Goal: Information Seeking & Learning: Learn about a topic

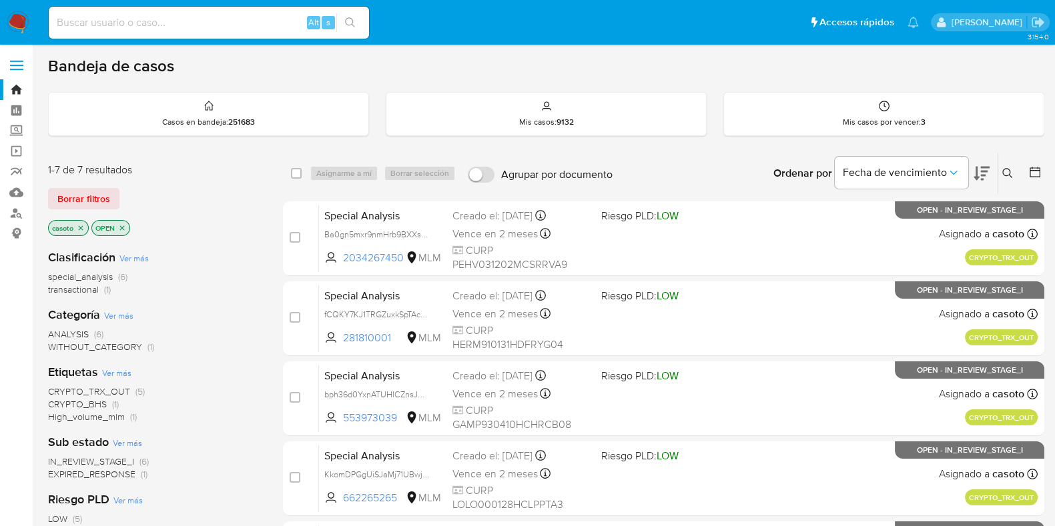
click at [233, 28] on input at bounding box center [209, 22] width 320 height 17
paste input "1366290206"
type input "1366290206"
click at [345, 21] on icon "search-icon" at bounding box center [350, 22] width 10 height 10
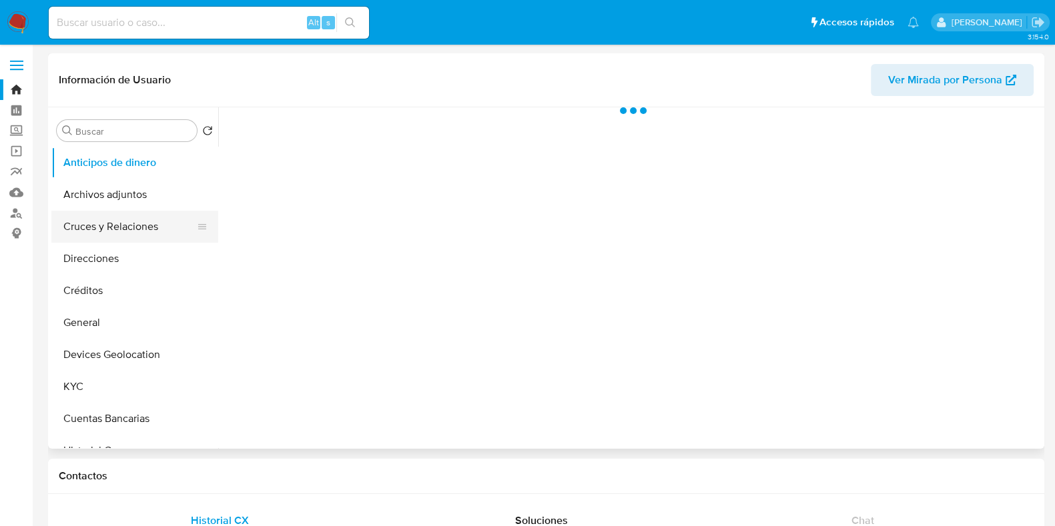
click at [116, 237] on button "Cruces y Relaciones" at bounding box center [129, 227] width 156 height 32
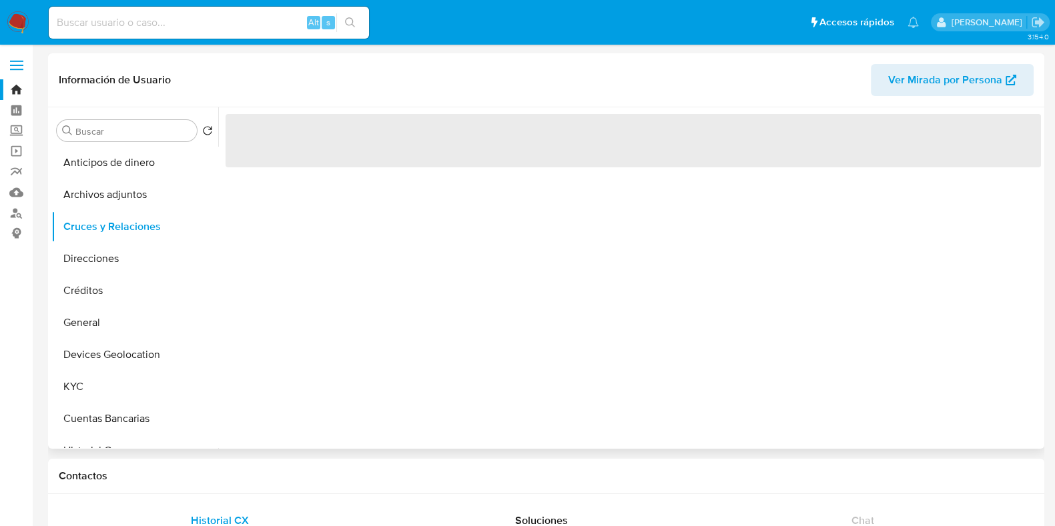
select select "10"
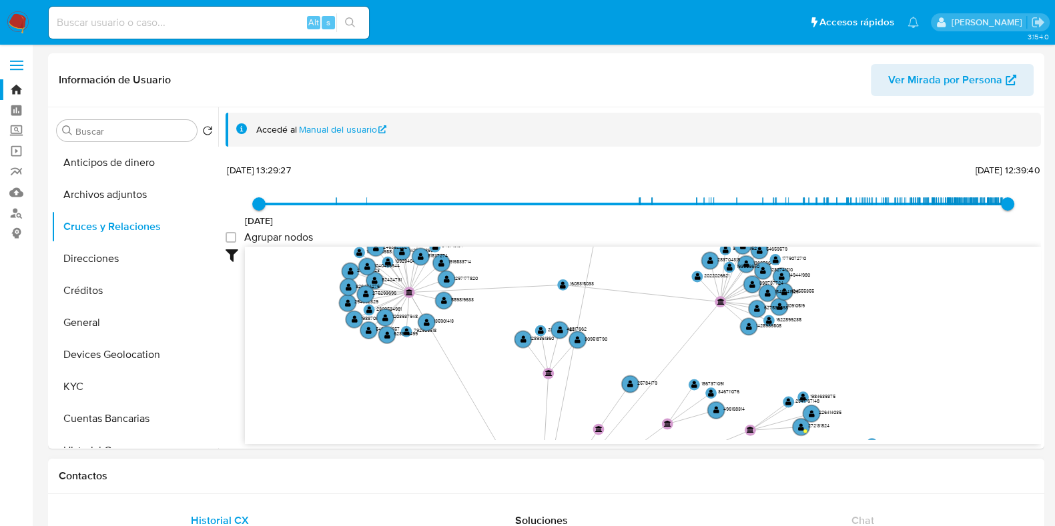
drag, startPoint x: 713, startPoint y: 342, endPoint x: 680, endPoint y: 496, distance: 158.2
click at [563, 286] on text "" at bounding box center [563, 285] width 6 height 8
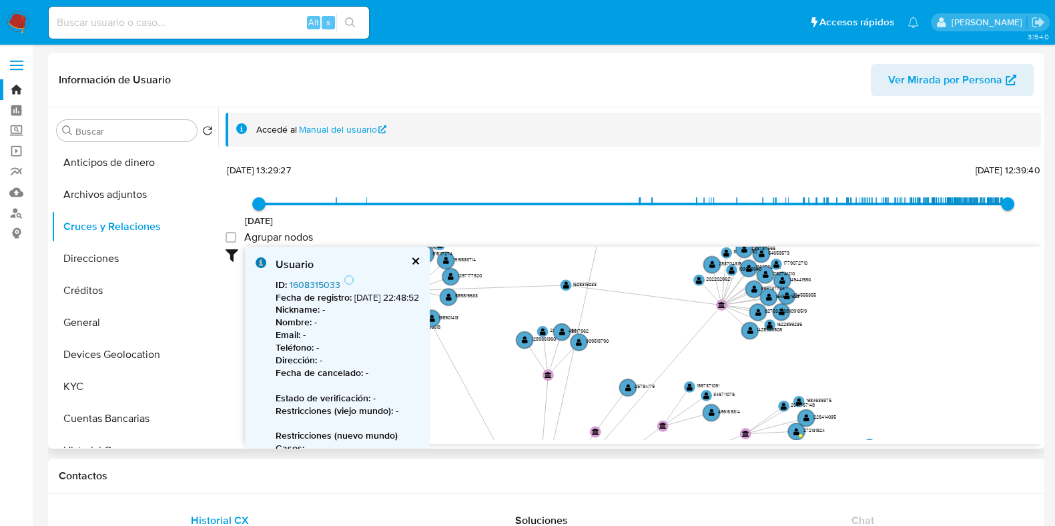
click at [328, 287] on link "1608315033" at bounding box center [314, 284] width 51 height 13
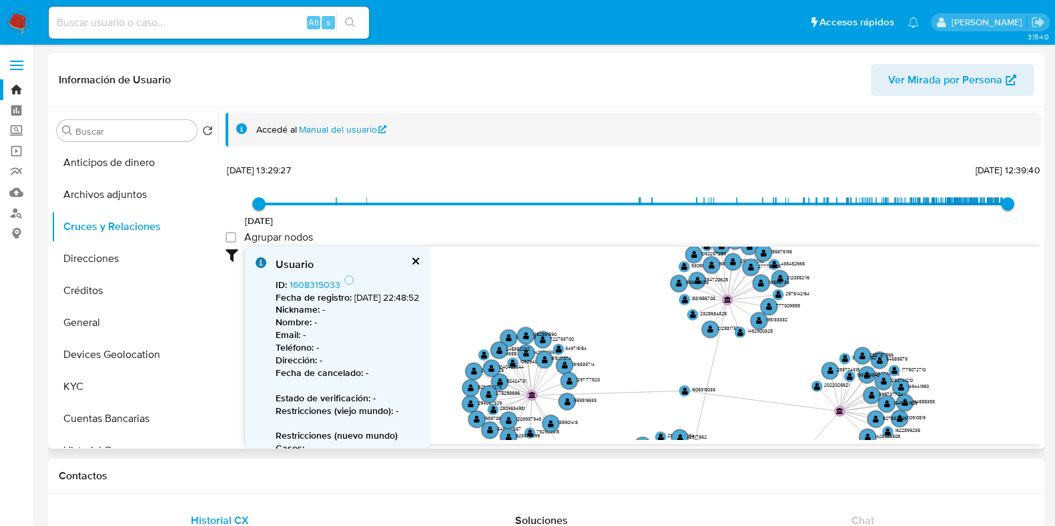
drag, startPoint x: 707, startPoint y: 355, endPoint x: 776, endPoint y: 384, distance: 75.1
click at [776, 384] on icon "phone-d4b6e01a5844a99801bb2dd267c50833  phone-a64a6ac0531d9ee24c9735454dddc399…" at bounding box center [643, 343] width 796 height 193
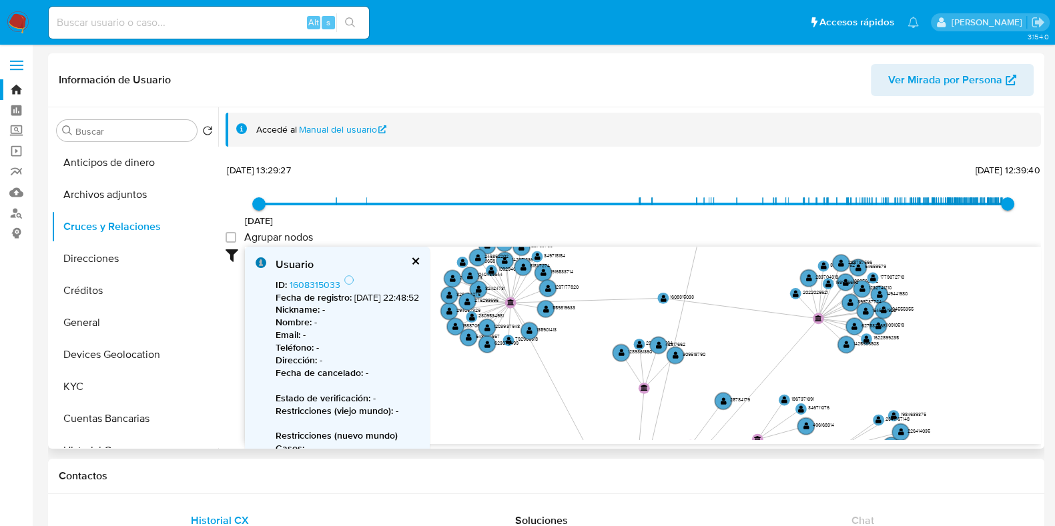
drag, startPoint x: 752, startPoint y: 409, endPoint x: 730, endPoint y: 345, distance: 67.7
click at [730, 345] on icon "phone-d4b6e01a5844a99801bb2dd267c50833  phone-a64a6ac0531d9ee24c9735454dddc399…" at bounding box center [643, 343] width 796 height 193
click at [840, 342] on circle at bounding box center [845, 344] width 19 height 19
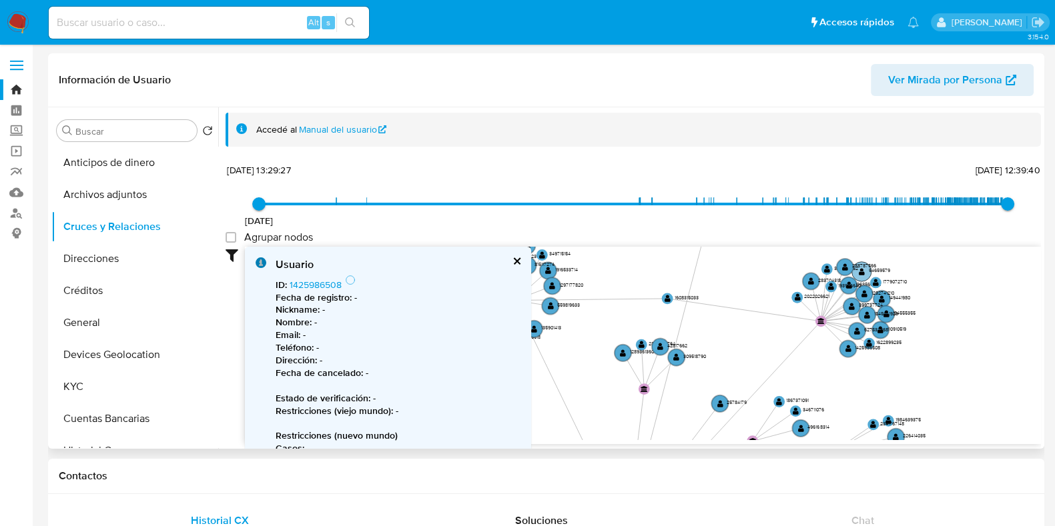
click at [864, 273] on text "" at bounding box center [861, 272] width 6 height 8
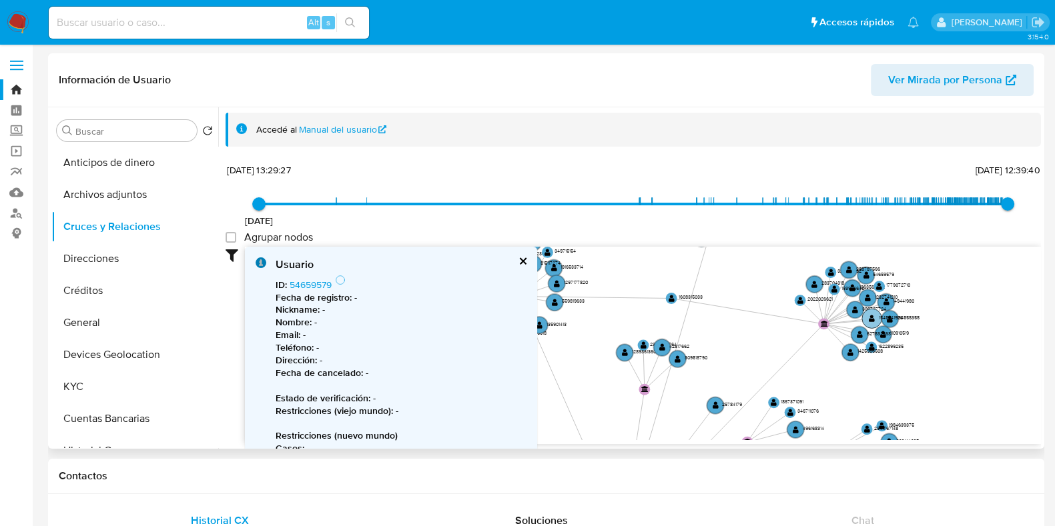
click at [870, 317] on text "" at bounding box center [871, 319] width 6 height 8
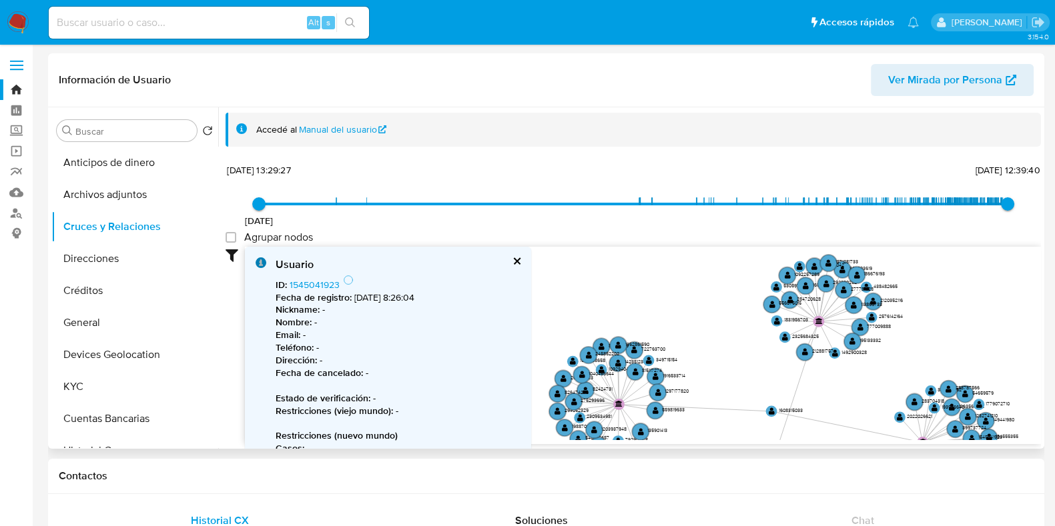
drag, startPoint x: 708, startPoint y: 332, endPoint x: 804, endPoint y: 444, distance: 147.7
click at [804, 444] on div "Accedé al Manual del usuario 17/12/2020 17/12/2020, 13:29:27 15/8/2025, 12:39:4…" at bounding box center [629, 278] width 822 height 342
click at [798, 354] on circle at bounding box center [803, 352] width 19 height 19
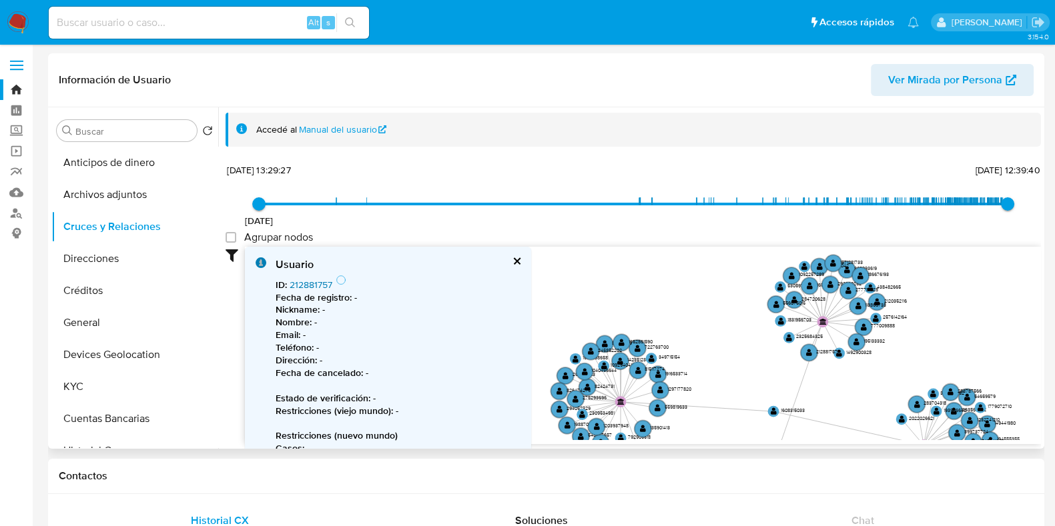
scroll to position [83, 0]
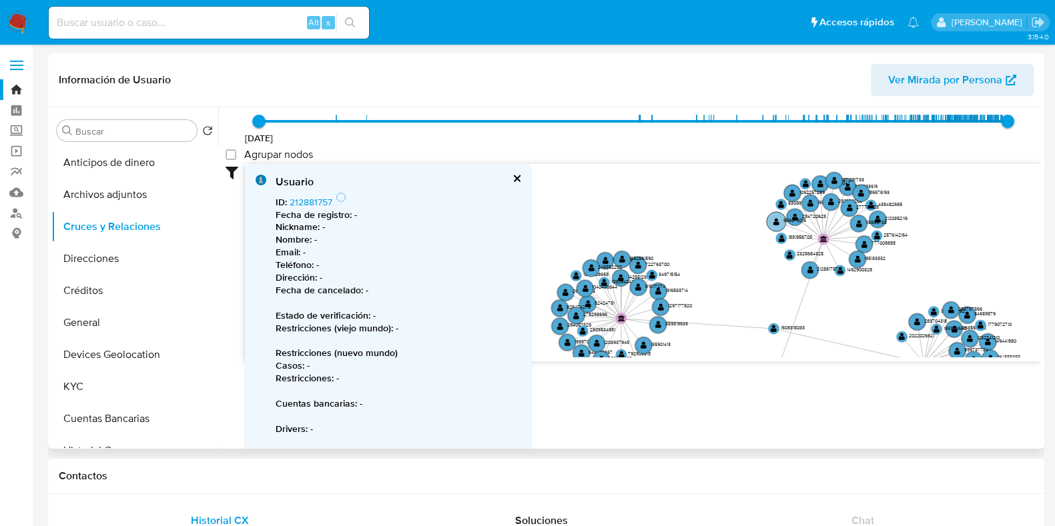
click at [773, 218] on text "" at bounding box center [776, 222] width 6 height 8
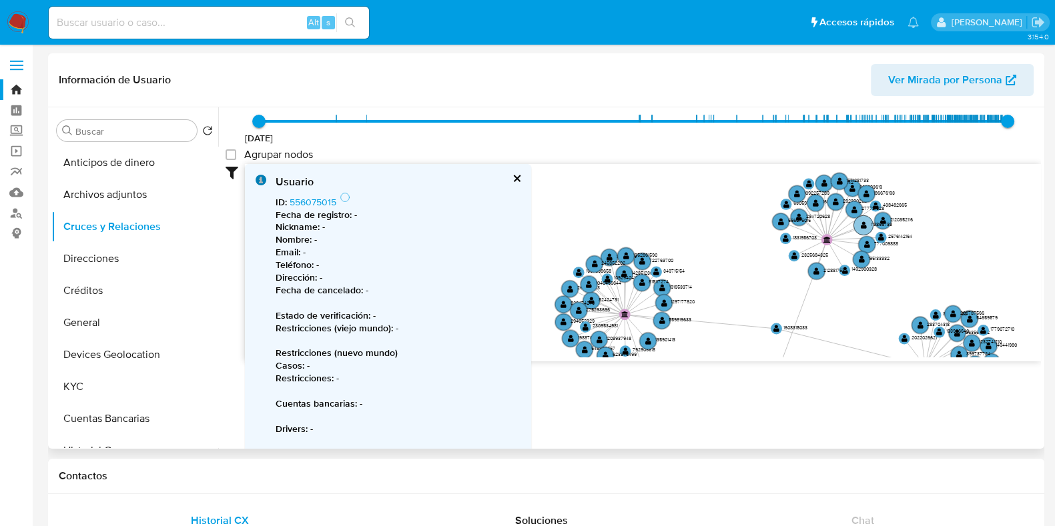
click at [887, 221] on text "113866733" at bounding box center [880, 224] width 21 height 7
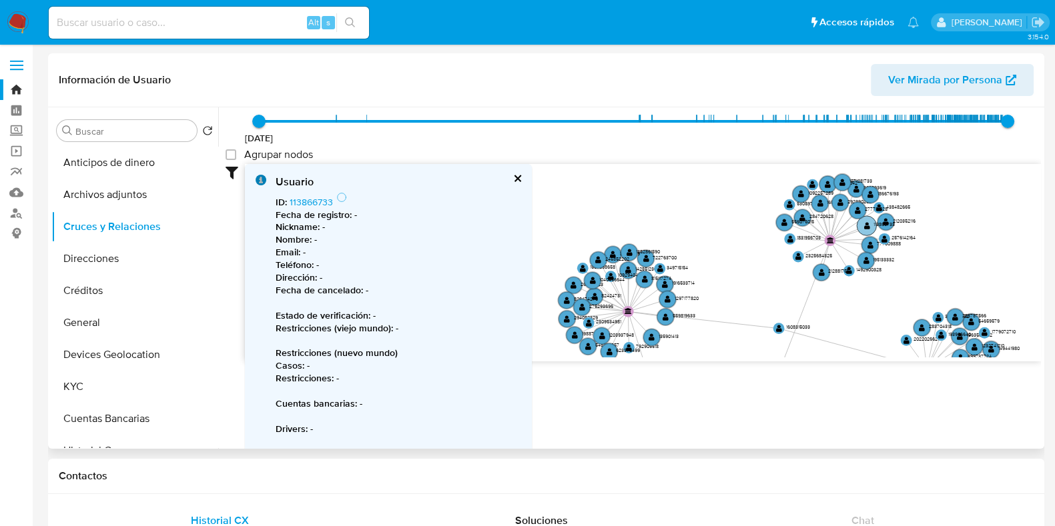
click at [869, 226] on circle at bounding box center [865, 225] width 19 height 19
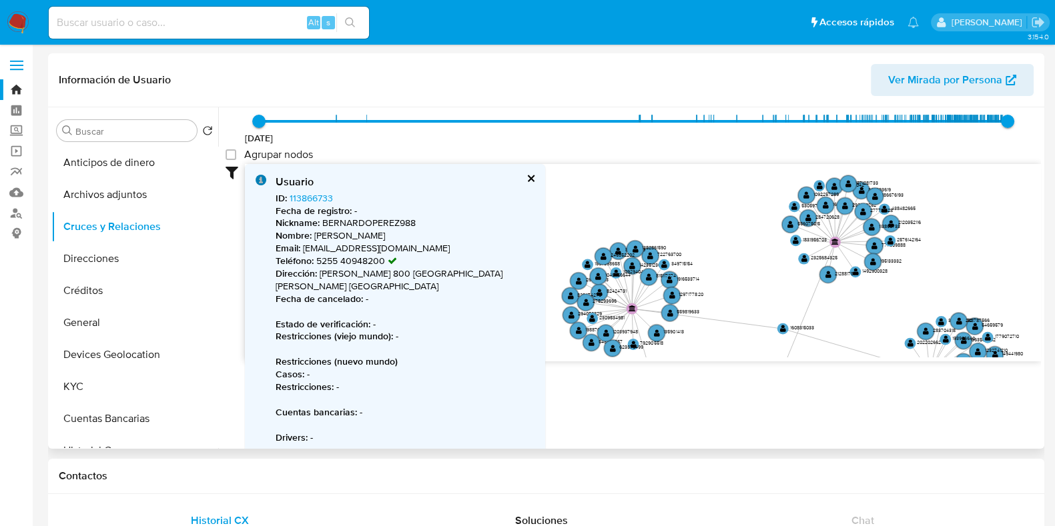
click at [526, 180] on button "cerrar" at bounding box center [530, 178] width 9 height 9
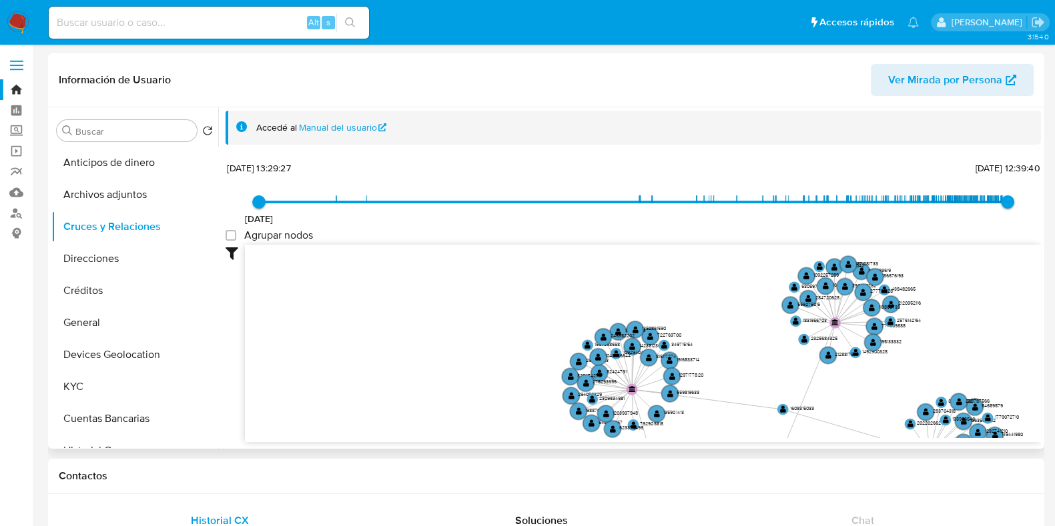
scroll to position [2, 0]
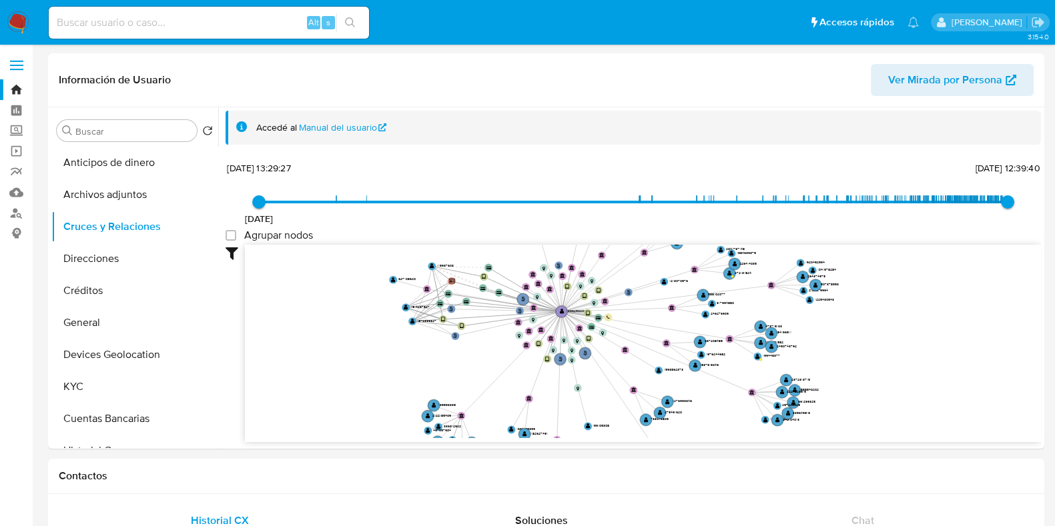
drag, startPoint x: 725, startPoint y: 364, endPoint x: 650, endPoint y: 163, distance: 214.2
click at [650, 163] on div "17/12/2020 17/12/2020, 13:29:27 15/8/2025, 12:39:40 Agrupar nodos Filtros Confi…" at bounding box center [632, 300] width 815 height 283
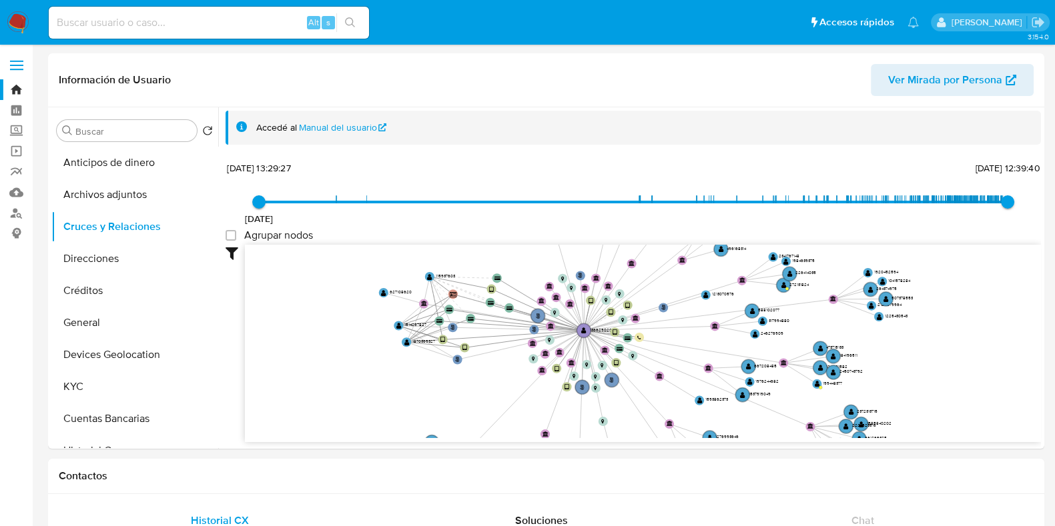
drag, startPoint x: 606, startPoint y: 352, endPoint x: 652, endPoint y: 374, distance: 51.9
click at [652, 374] on icon "phone-d4b6e01a5844a99801bb2dd267c50833  phone-a64a6ac0531d9ee24c9735454dddc399…" at bounding box center [643, 341] width 796 height 193
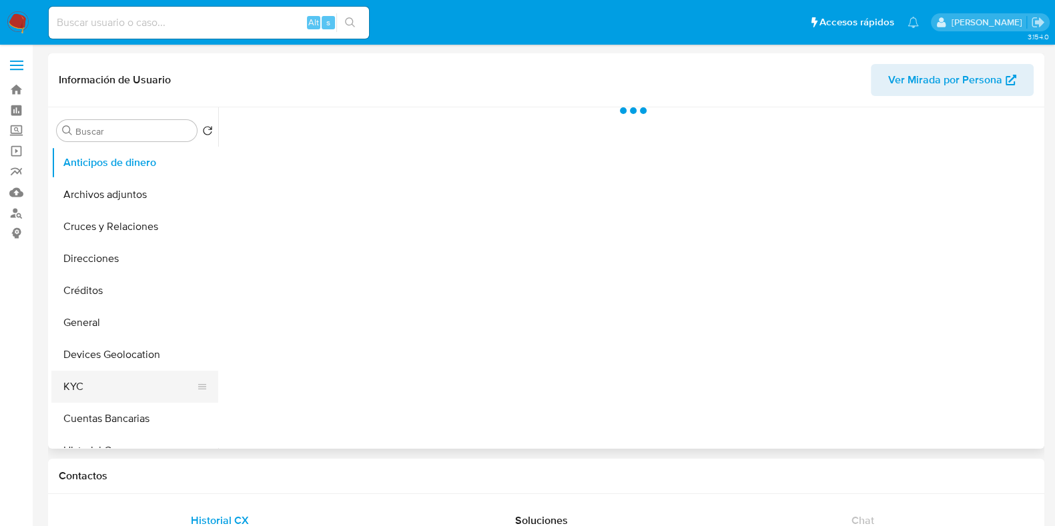
click at [97, 380] on button "KYC" at bounding box center [129, 387] width 156 height 32
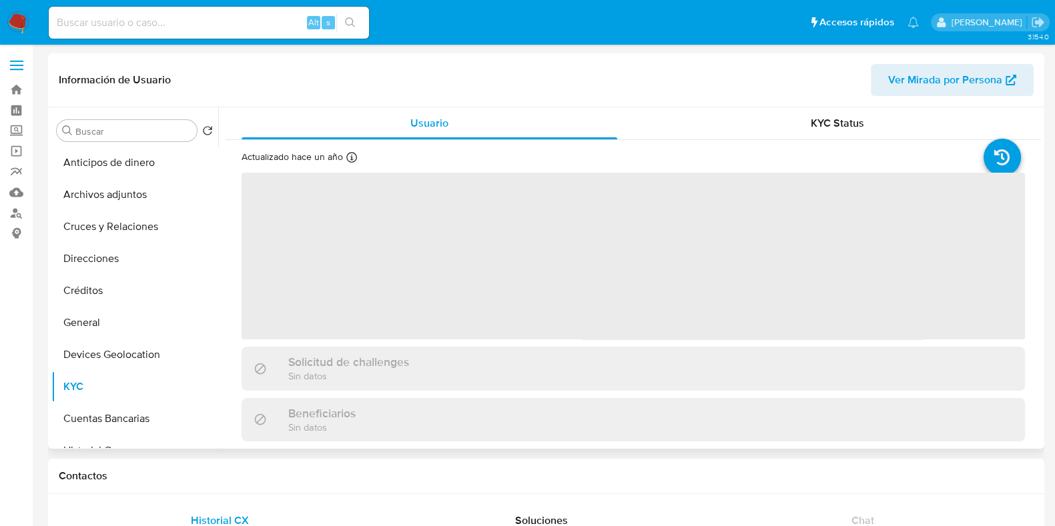
select select "10"
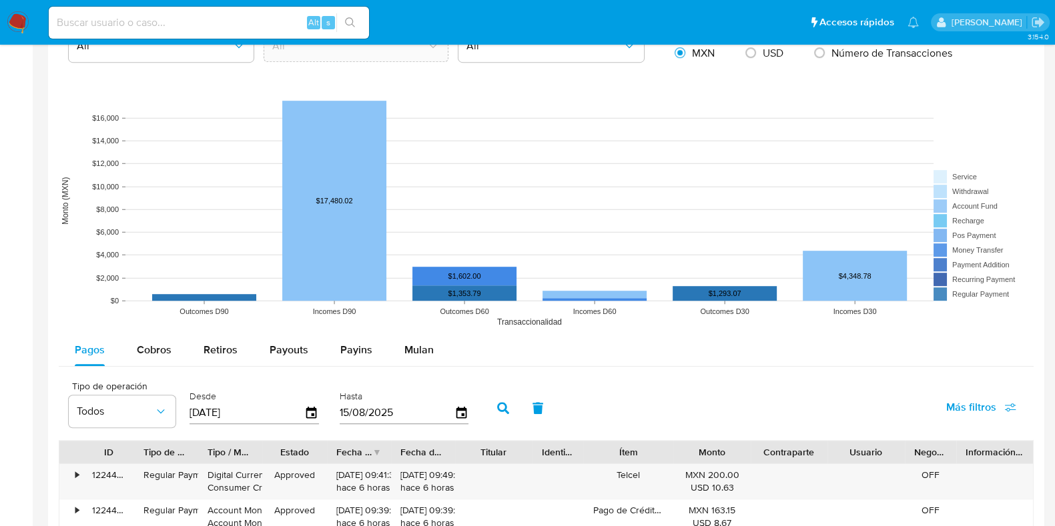
scroll to position [1167, 0]
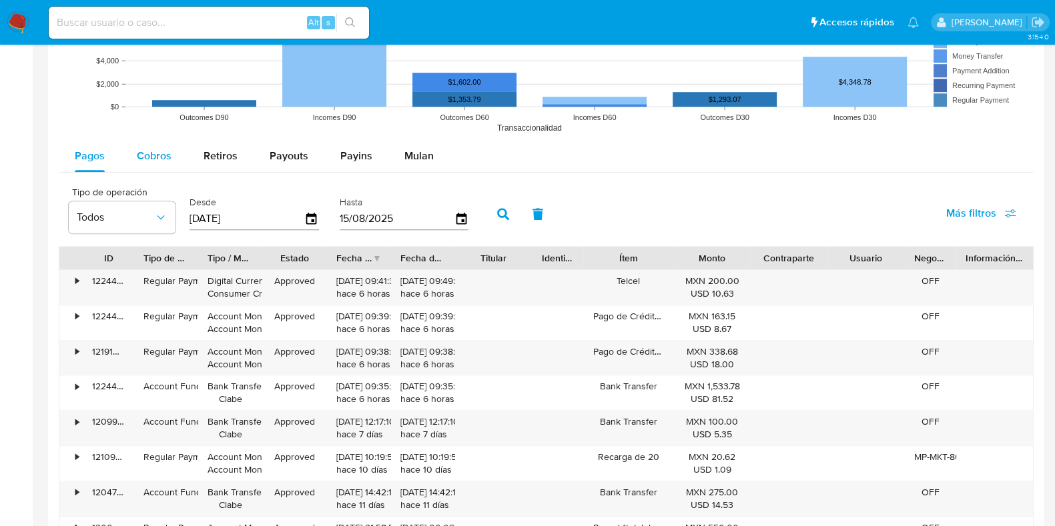
click at [155, 151] on span "Cobros" at bounding box center [154, 155] width 35 height 15
select select "10"
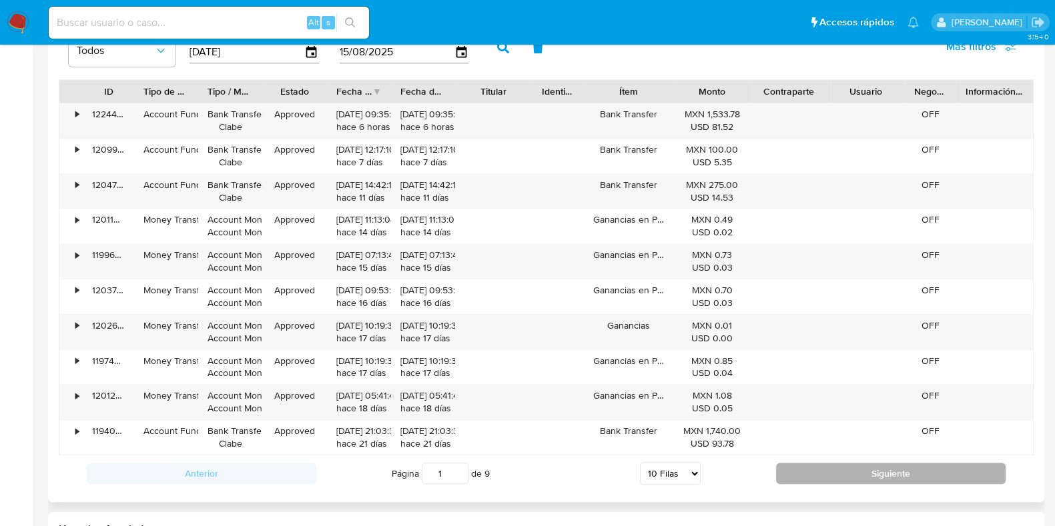
click at [800, 463] on button "Siguiente" at bounding box center [890, 473] width 229 height 21
type input "2"
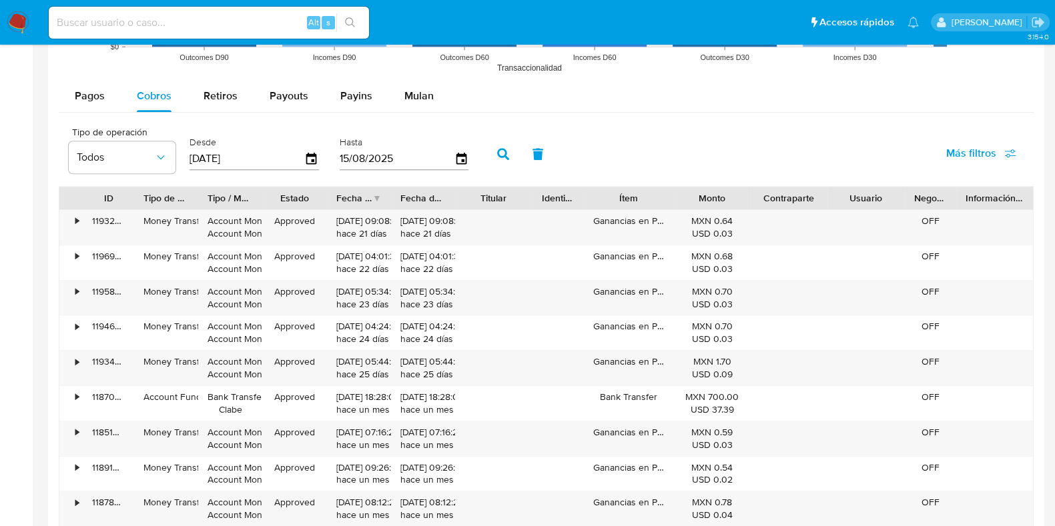
scroll to position [1167, 0]
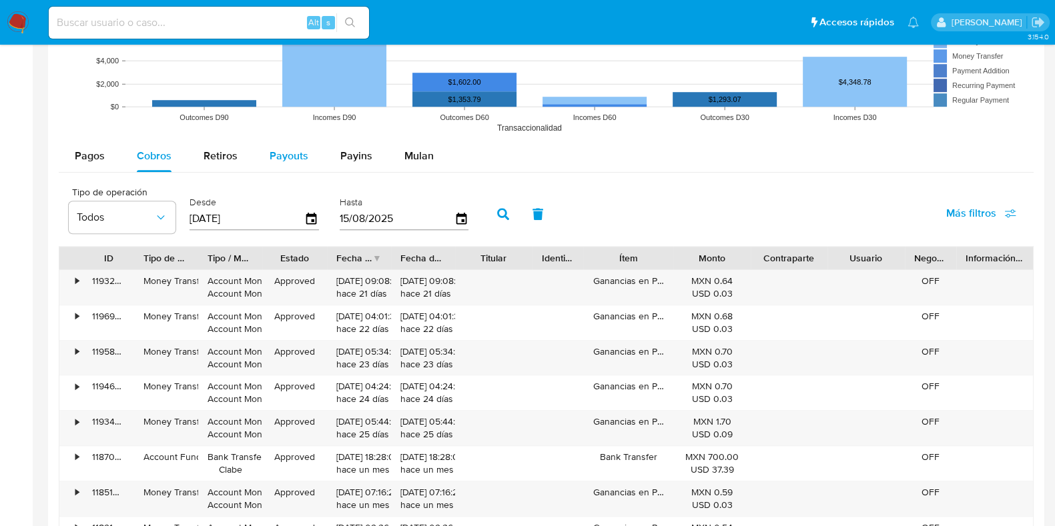
click at [271, 168] on div "Payouts" at bounding box center [288, 156] width 39 height 32
select select "10"
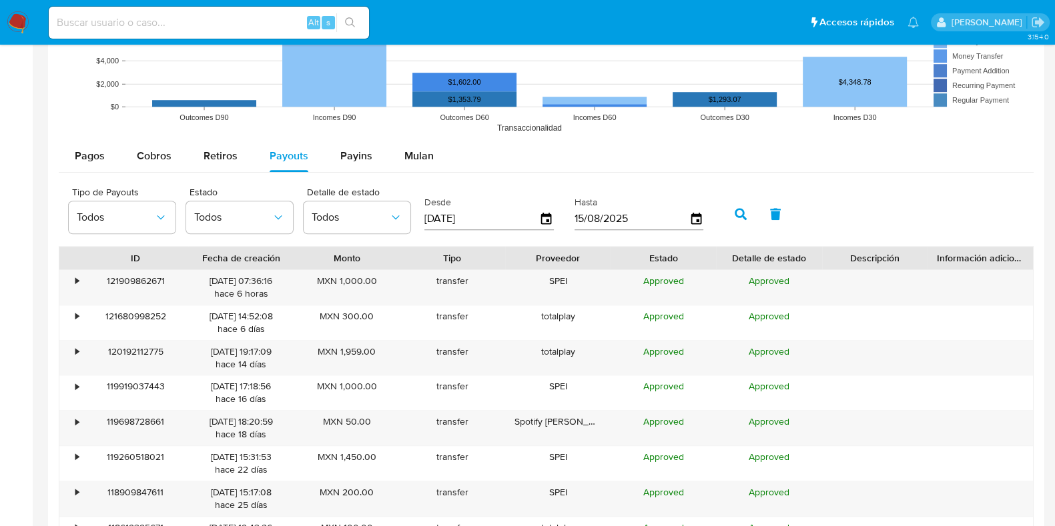
scroll to position [1250, 0]
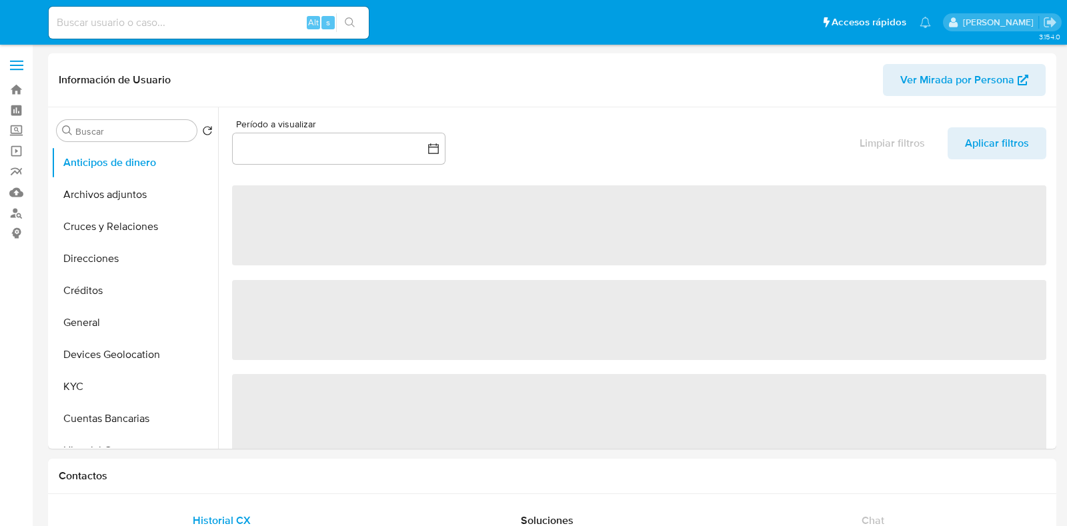
select select "10"
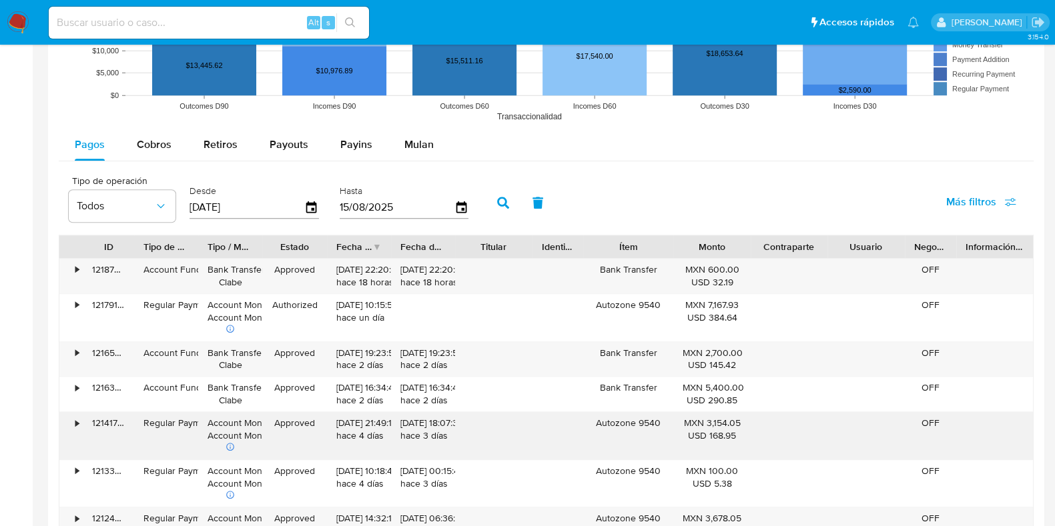
scroll to position [1250, 0]
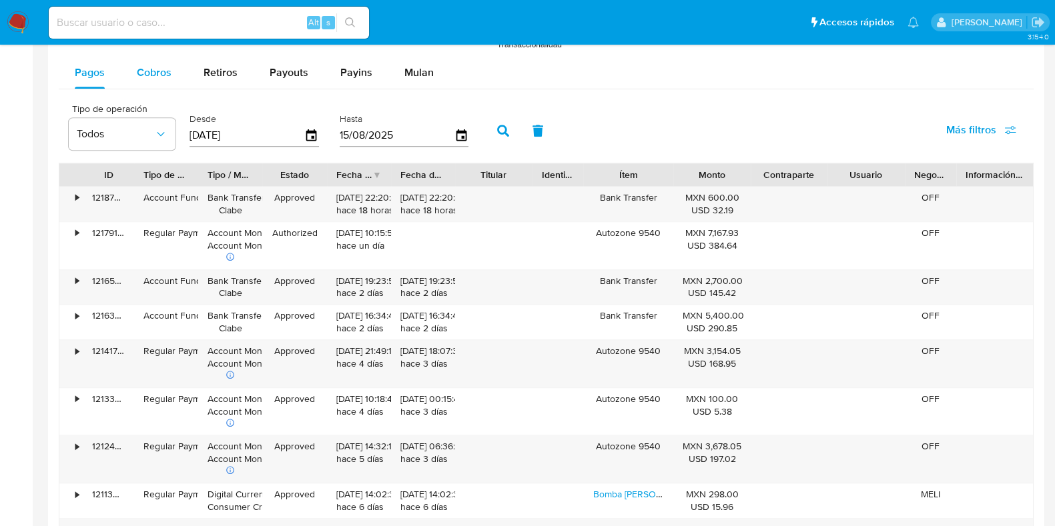
click at [158, 73] on span "Cobros" at bounding box center [154, 72] width 35 height 15
select select "10"
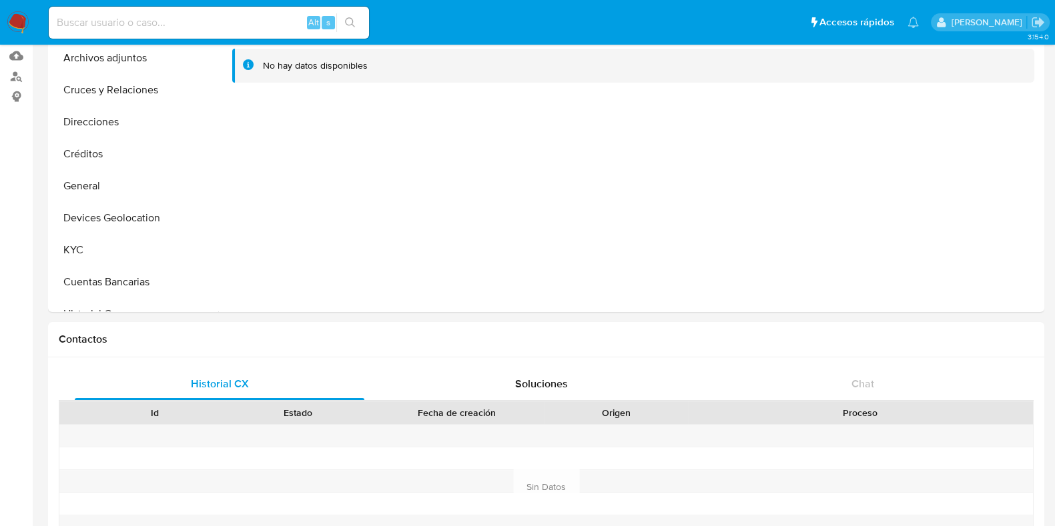
scroll to position [0, 0]
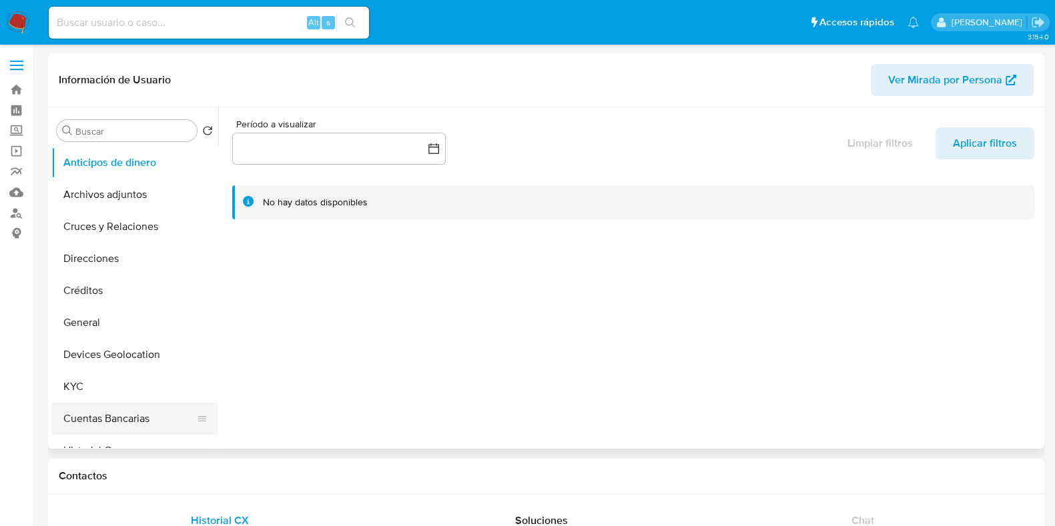
click at [92, 404] on button "Cuentas Bancarias" at bounding box center [129, 419] width 156 height 32
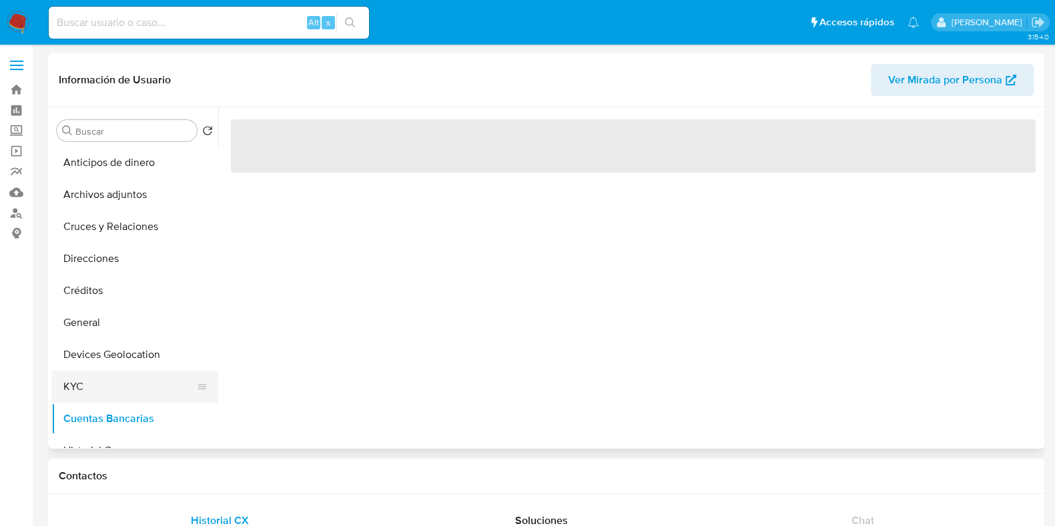
click at [93, 393] on button "KYC" at bounding box center [129, 387] width 156 height 32
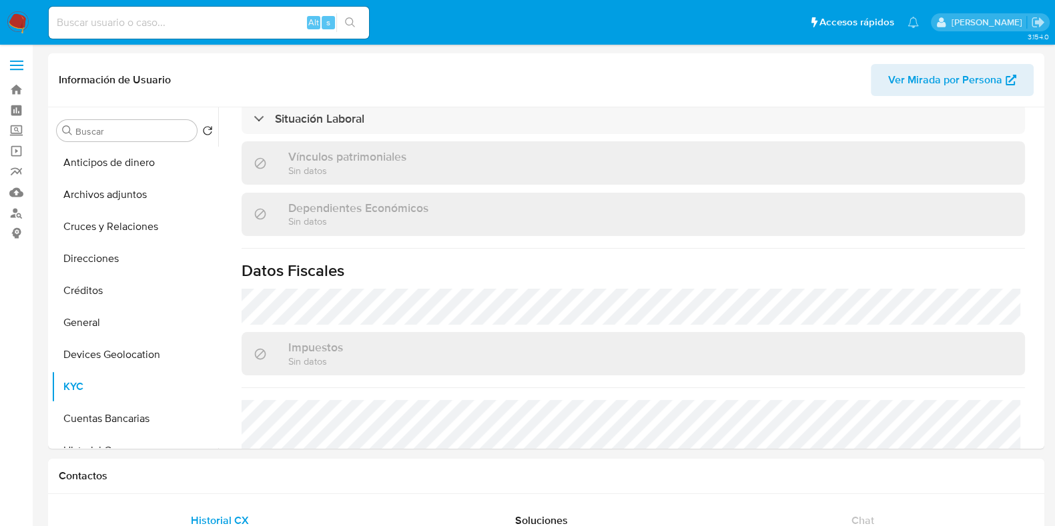
scroll to position [838, 0]
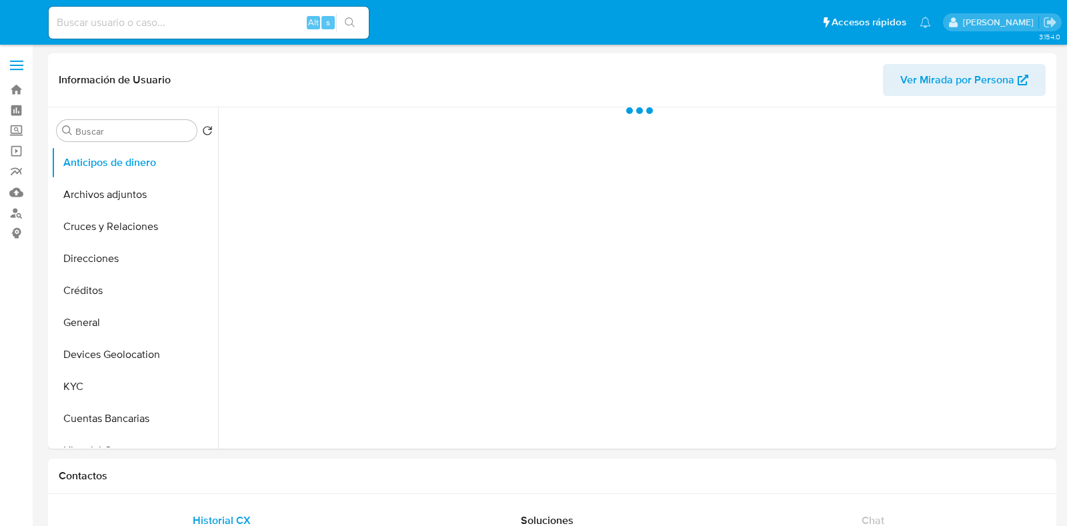
select select "10"
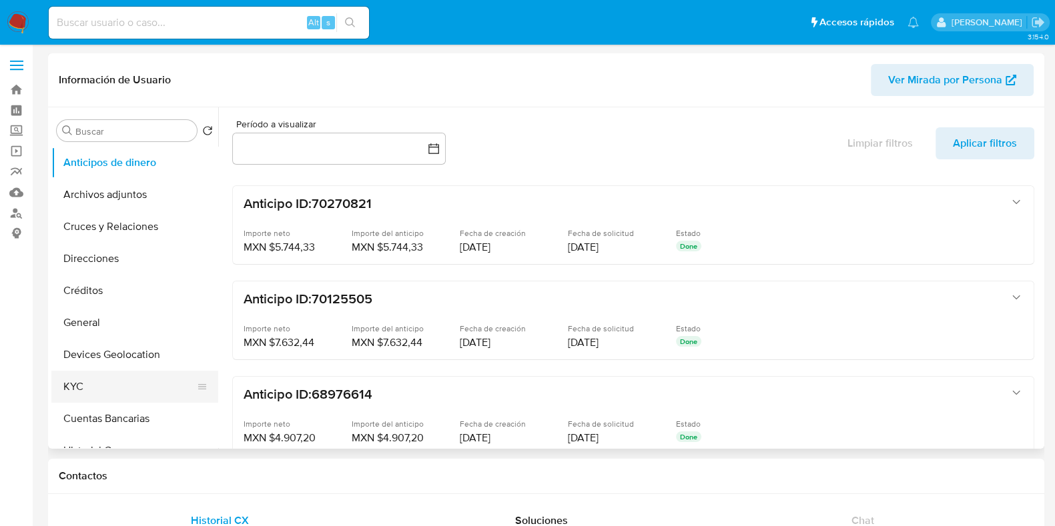
click at [83, 381] on button "KYC" at bounding box center [129, 387] width 156 height 32
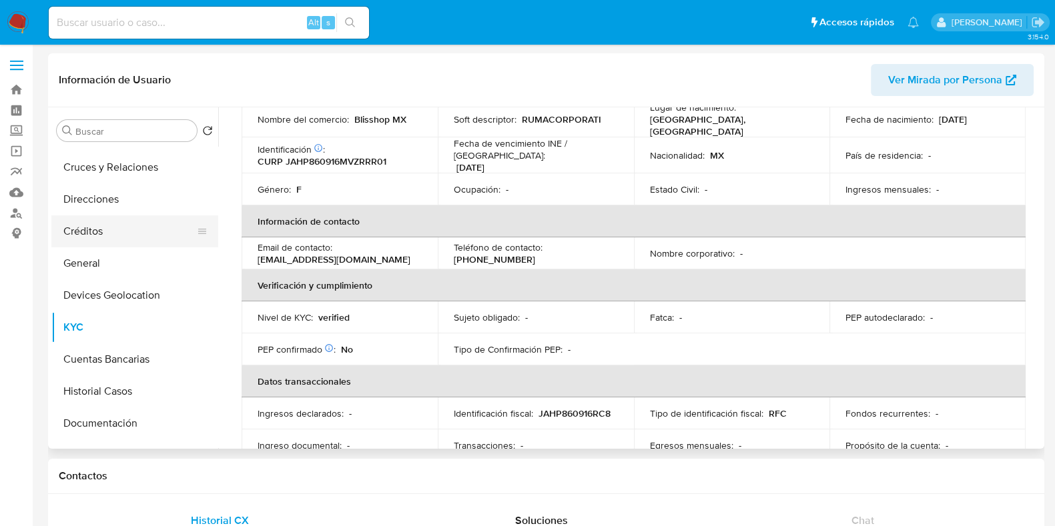
scroll to position [166, 0]
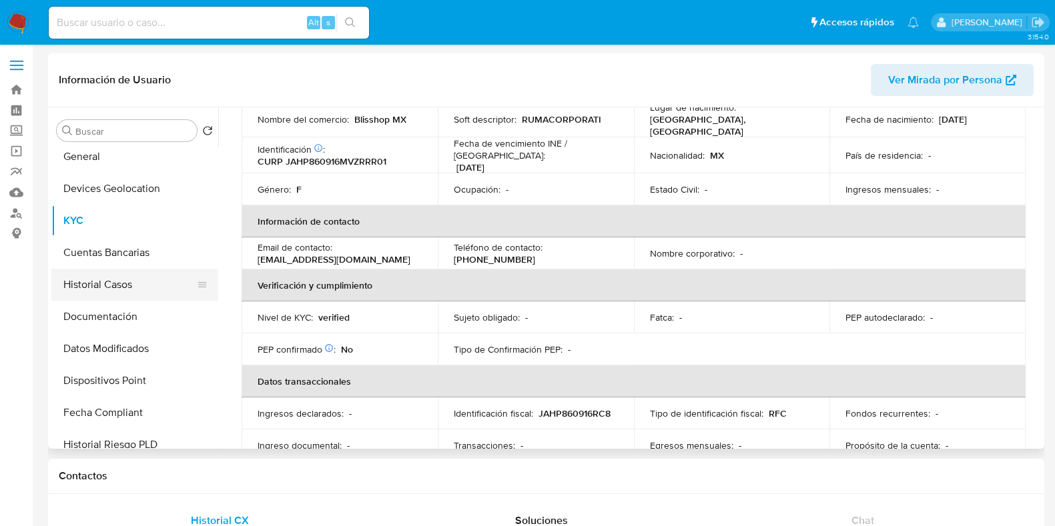
click at [99, 285] on button "Historial Casos" at bounding box center [129, 285] width 156 height 32
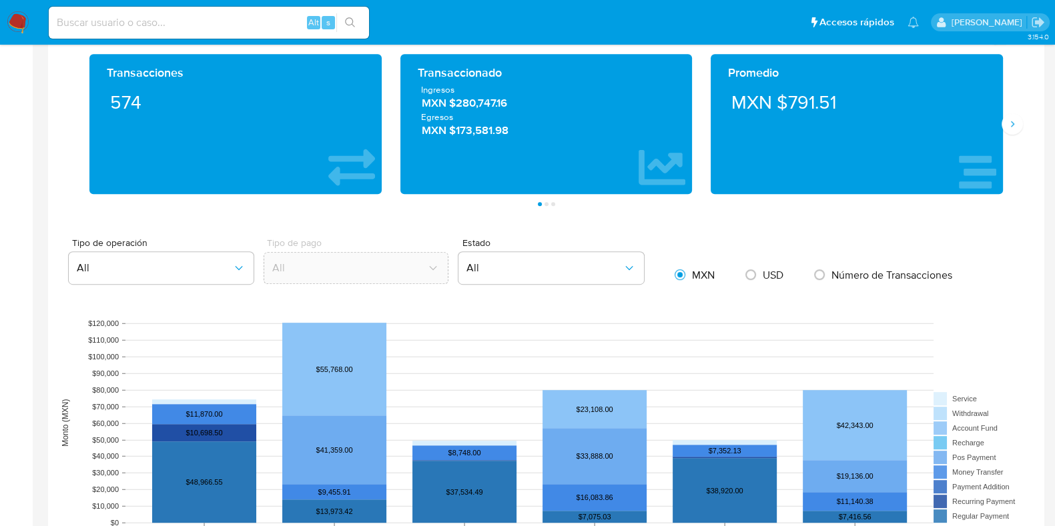
scroll to position [1083, 0]
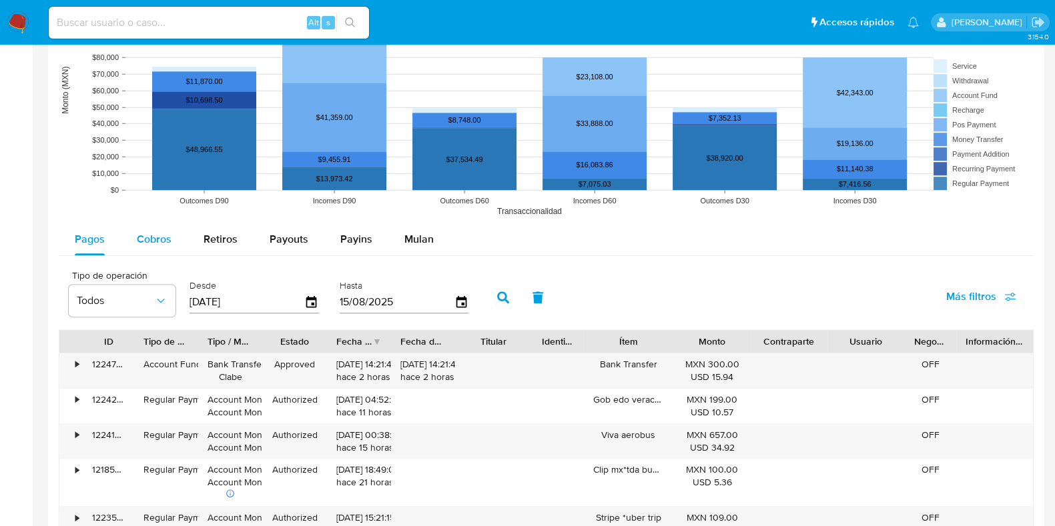
click at [155, 231] on span "Cobros" at bounding box center [154, 238] width 35 height 15
select select "10"
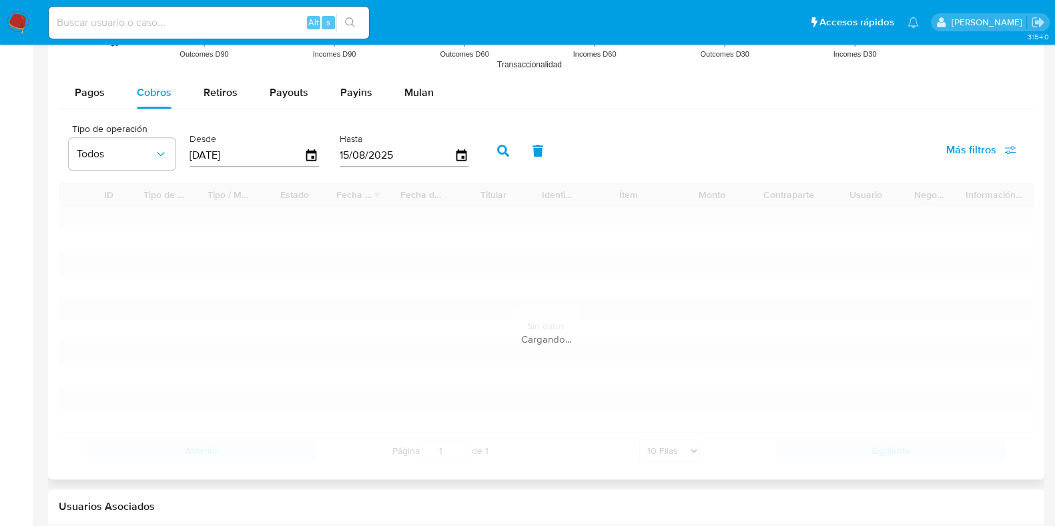
scroll to position [1333, 0]
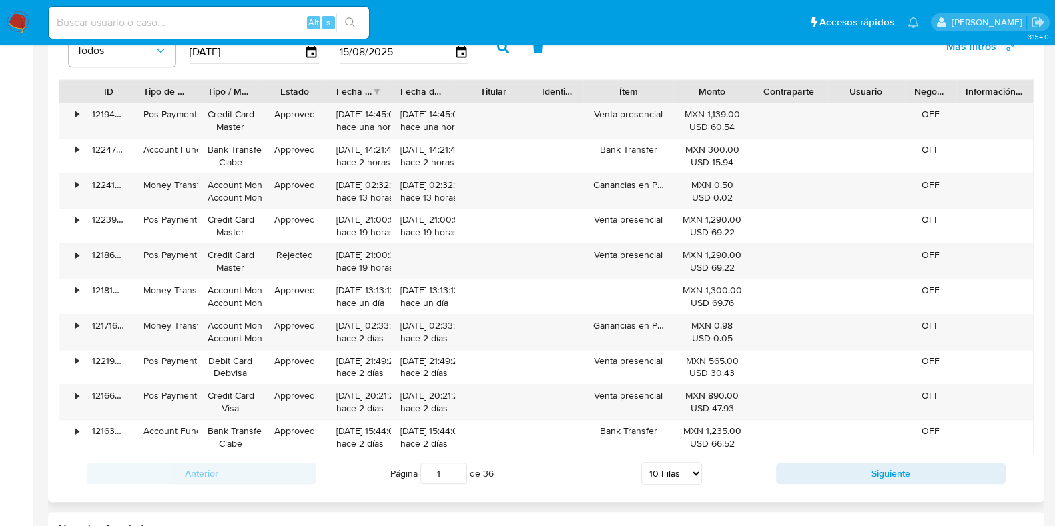
click at [814, 482] on div "Anterior Página 1 de 36 5 Filas 10 Filas 20 Filas 25 Filas 50 Filas 100 Filas S…" at bounding box center [546, 474] width 975 height 36
click at [813, 474] on button "Siguiente" at bounding box center [890, 473] width 229 height 21
type input "2"
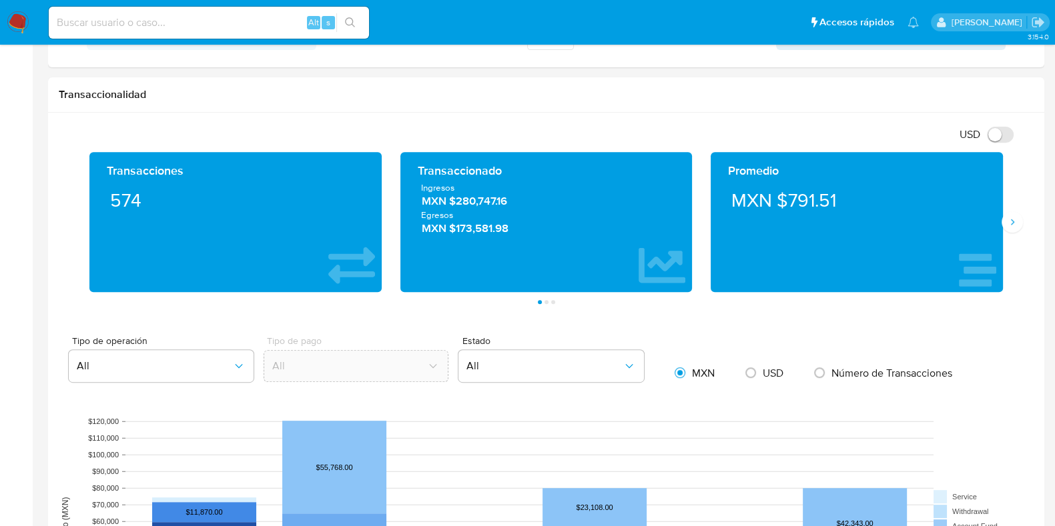
scroll to position [506, 0]
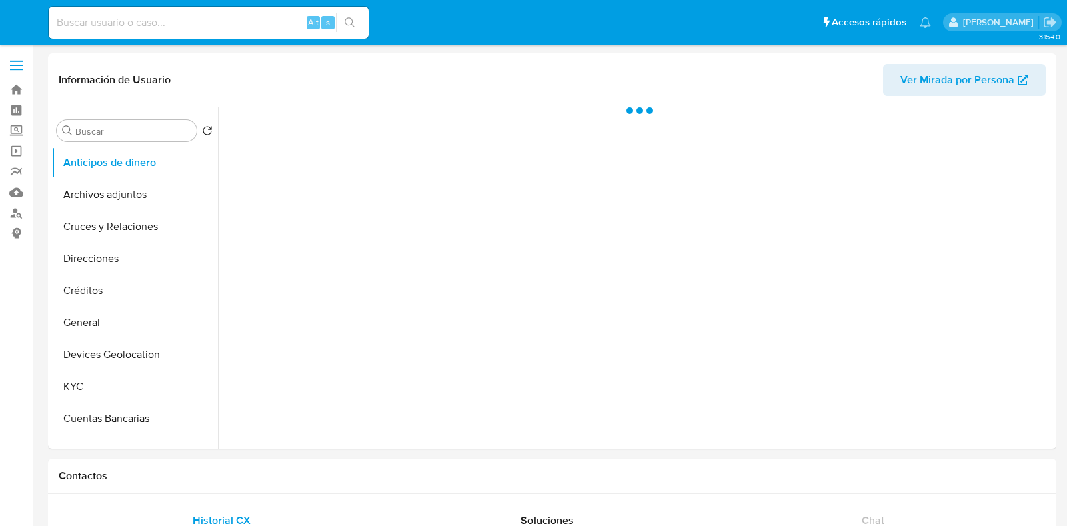
select select "10"
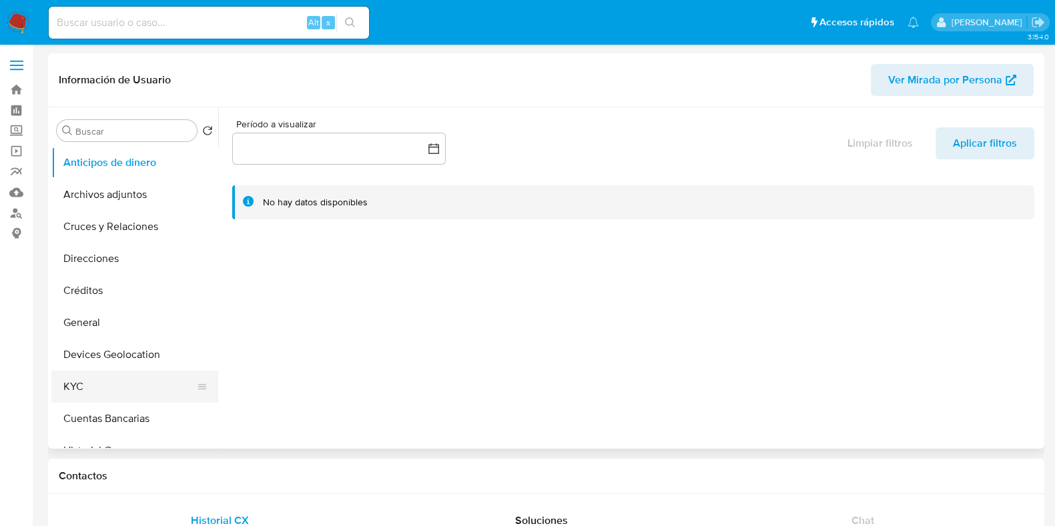
click at [122, 374] on button "KYC" at bounding box center [129, 387] width 156 height 32
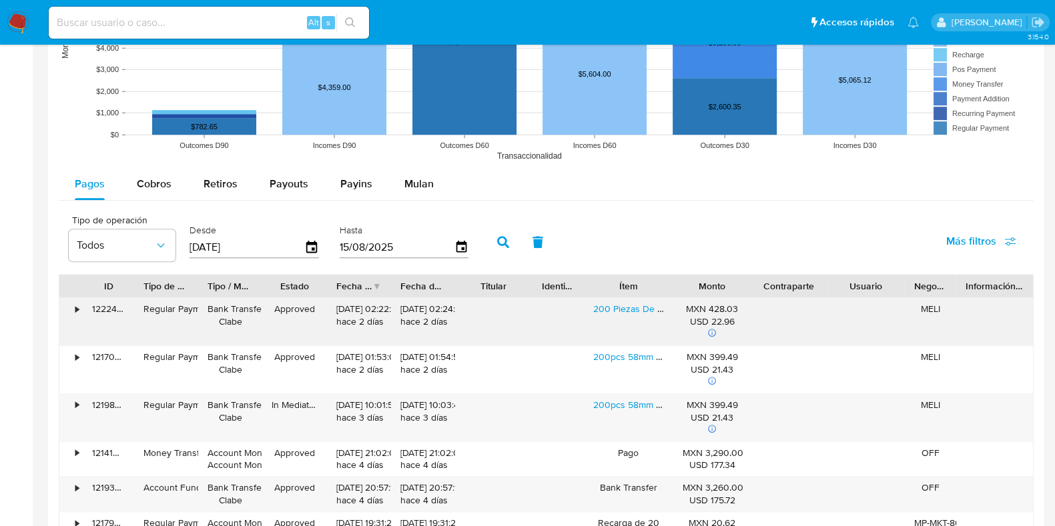
scroll to position [1083, 0]
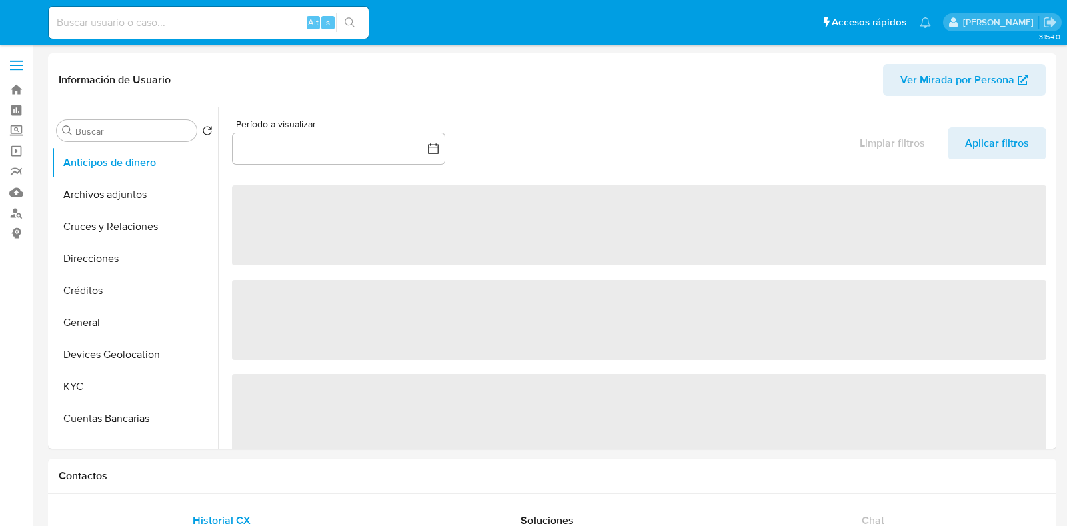
select select "10"
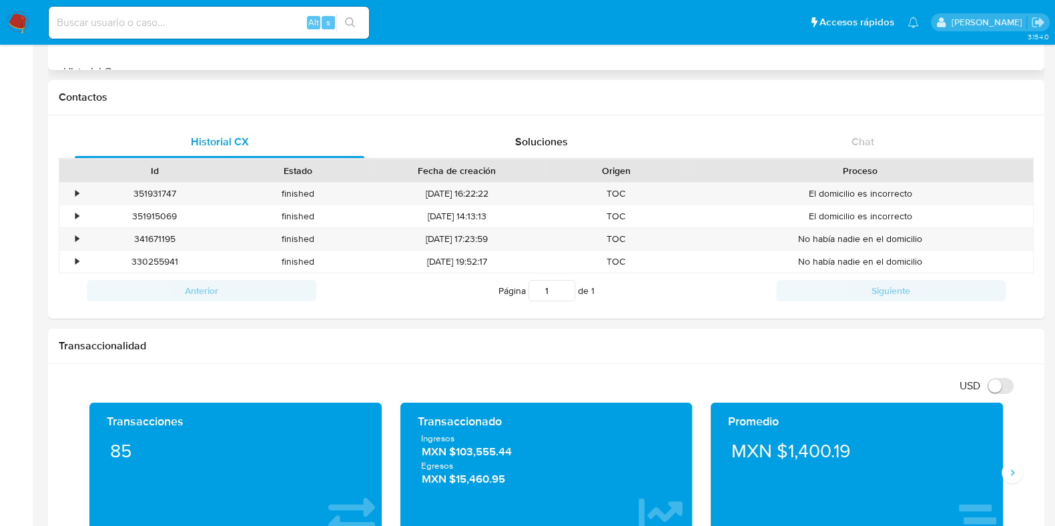
scroll to position [583, 0]
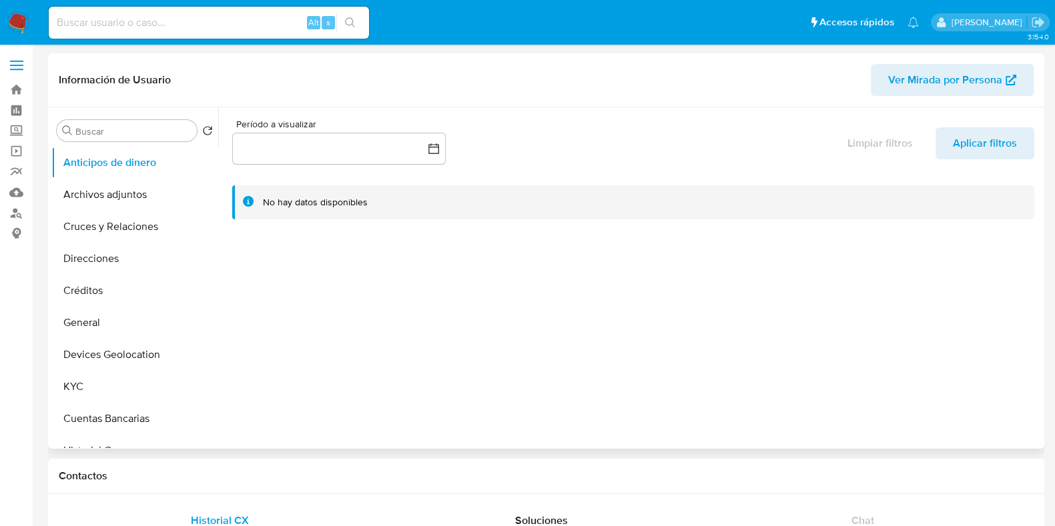
select select "10"
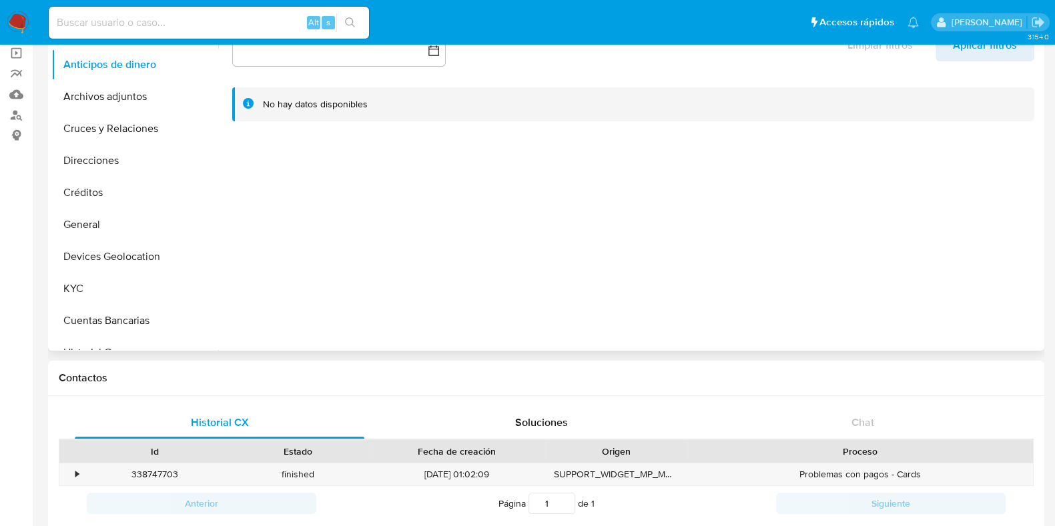
scroll to position [333, 0]
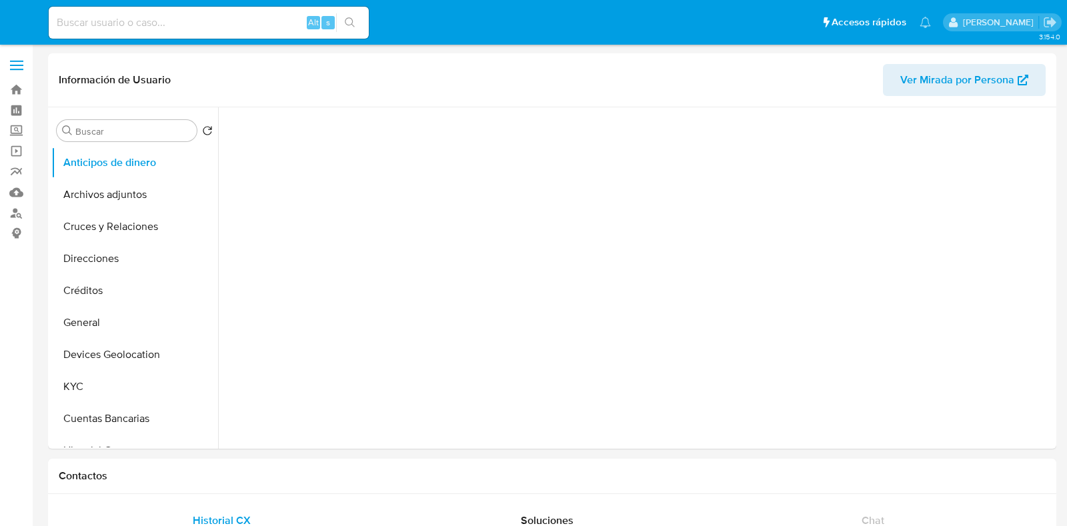
select select "10"
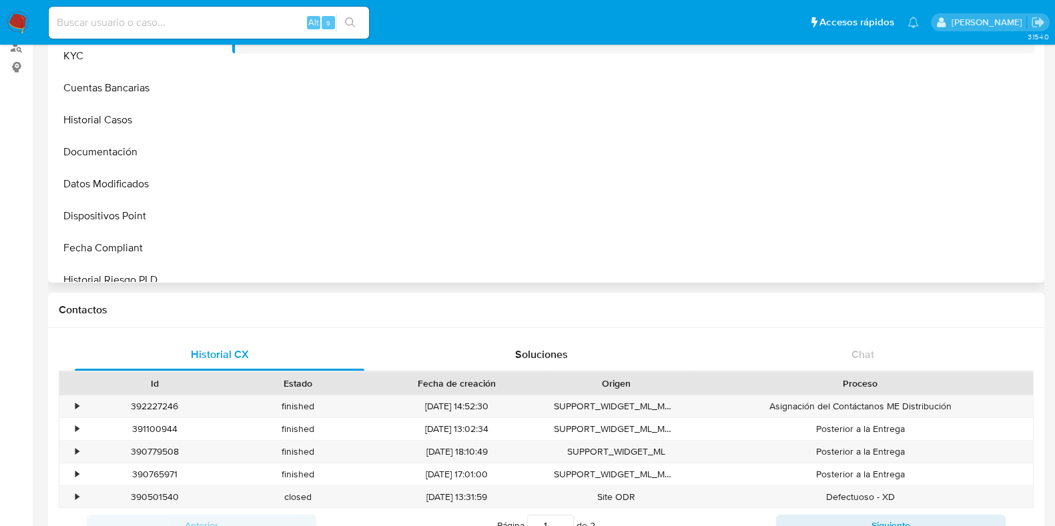
scroll to position [166, 0]
click at [115, 121] on button "Historial Casos" at bounding box center [129, 119] width 156 height 32
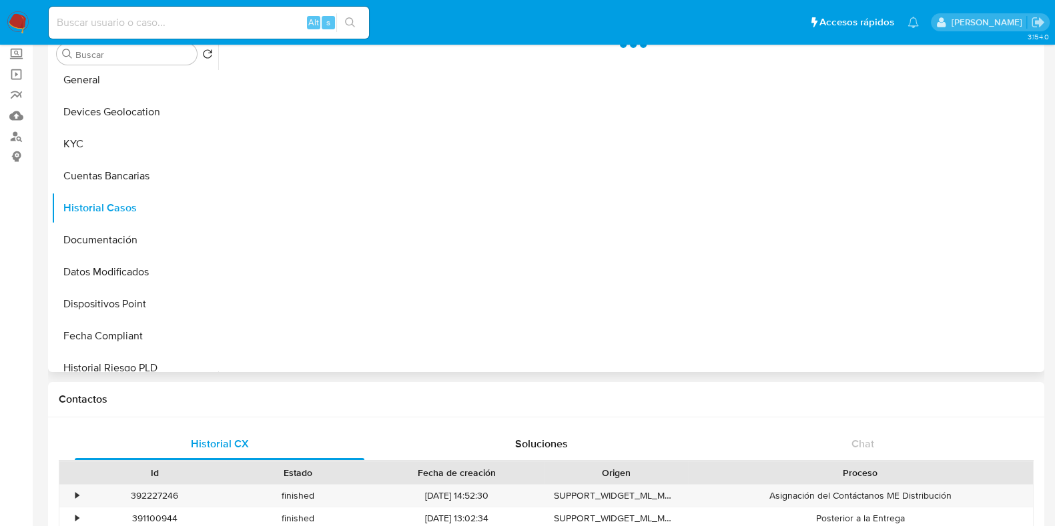
scroll to position [0, 0]
